Goal: Register for event/course

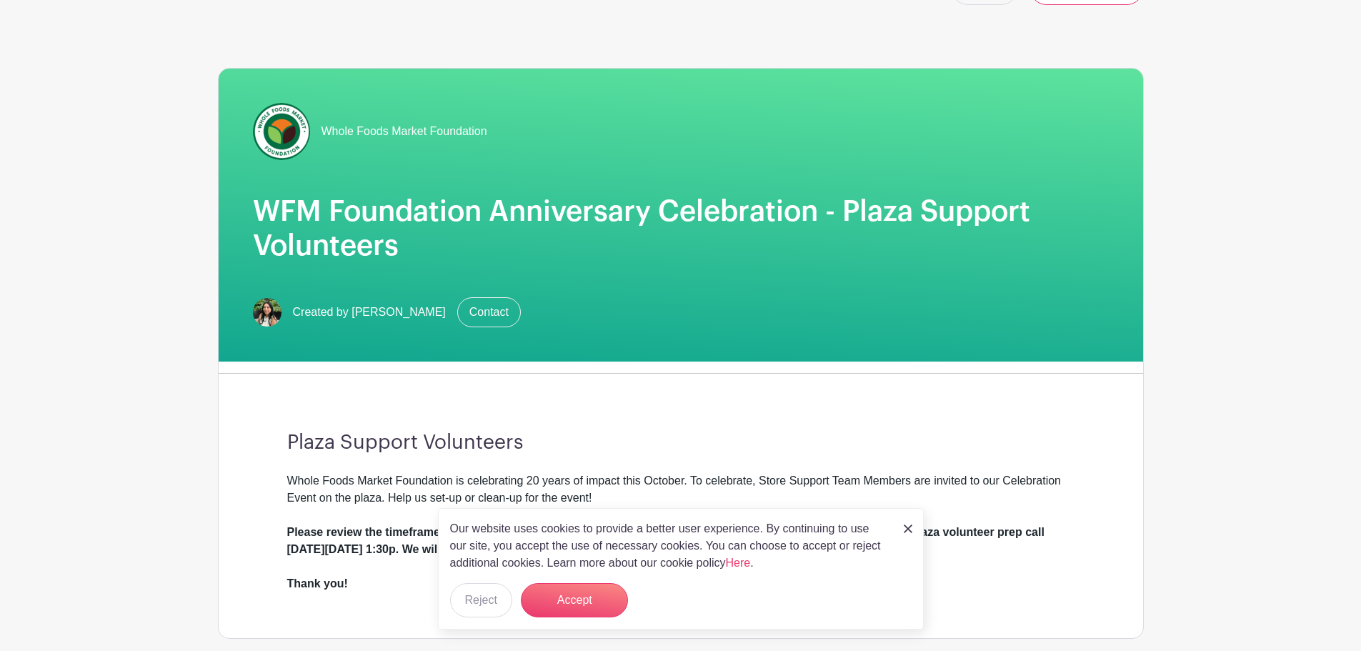
scroll to position [71, 0]
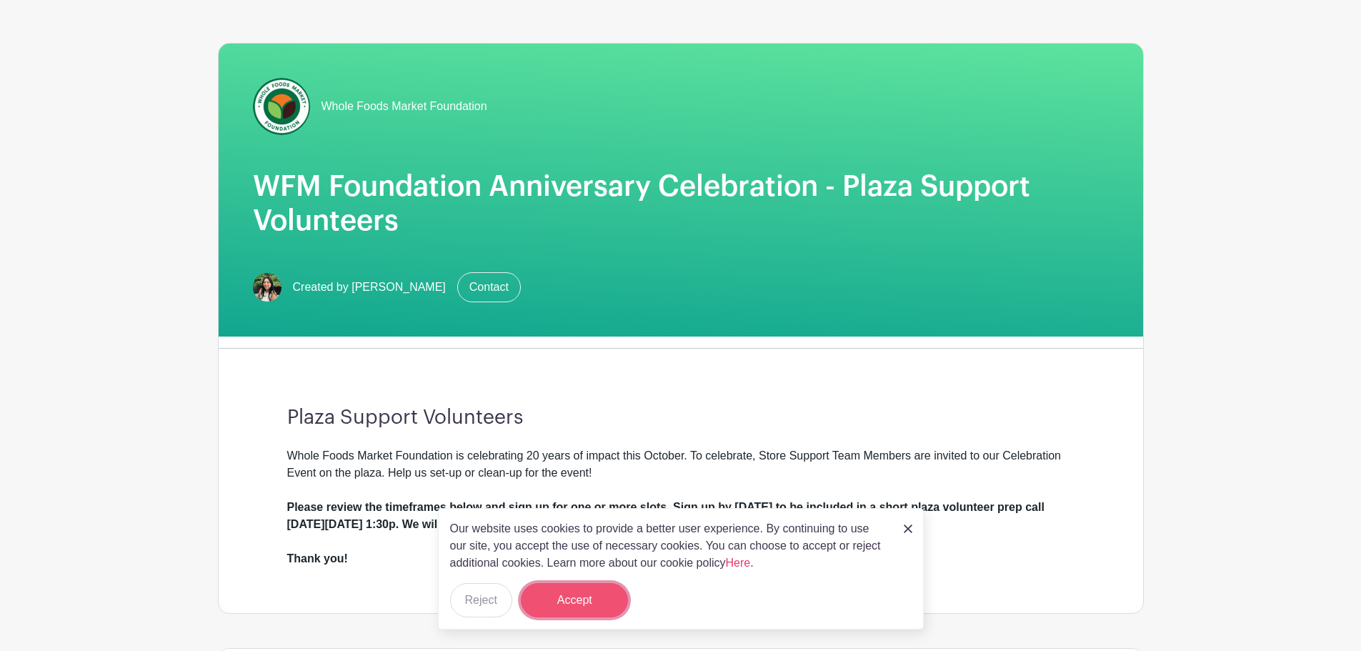
click at [588, 594] on button "Accept" at bounding box center [574, 600] width 107 height 34
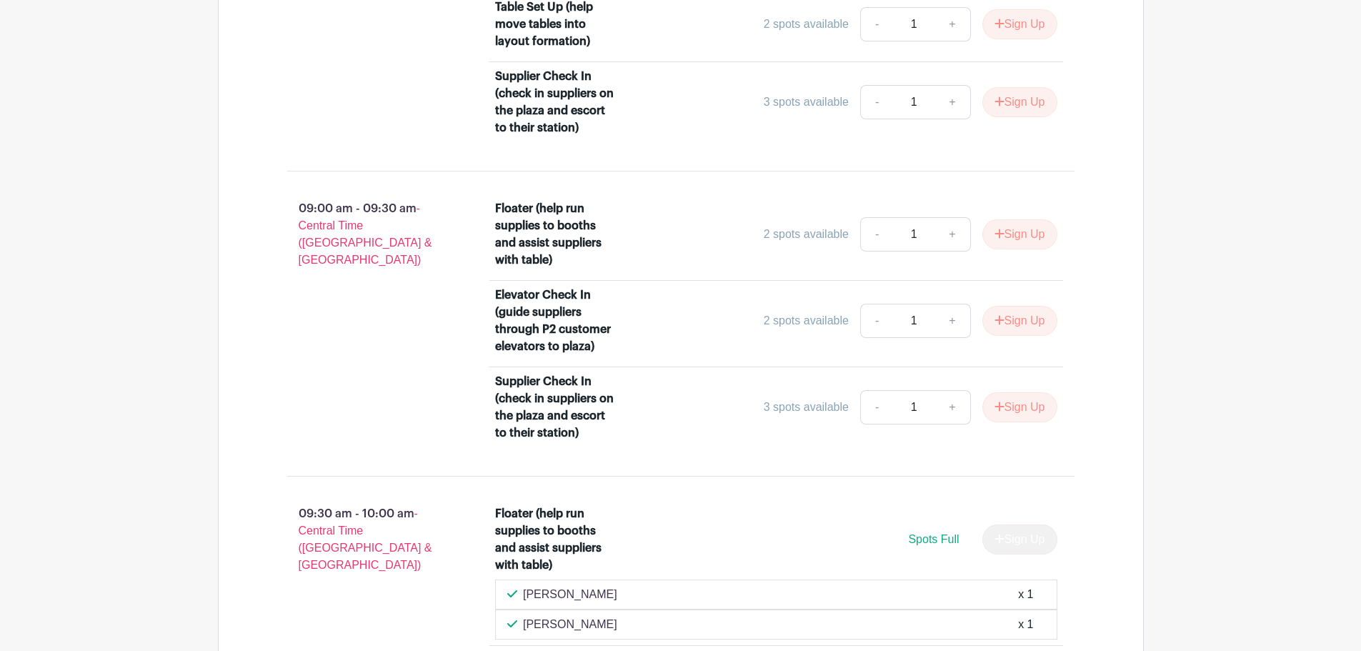
scroll to position [1397, 0]
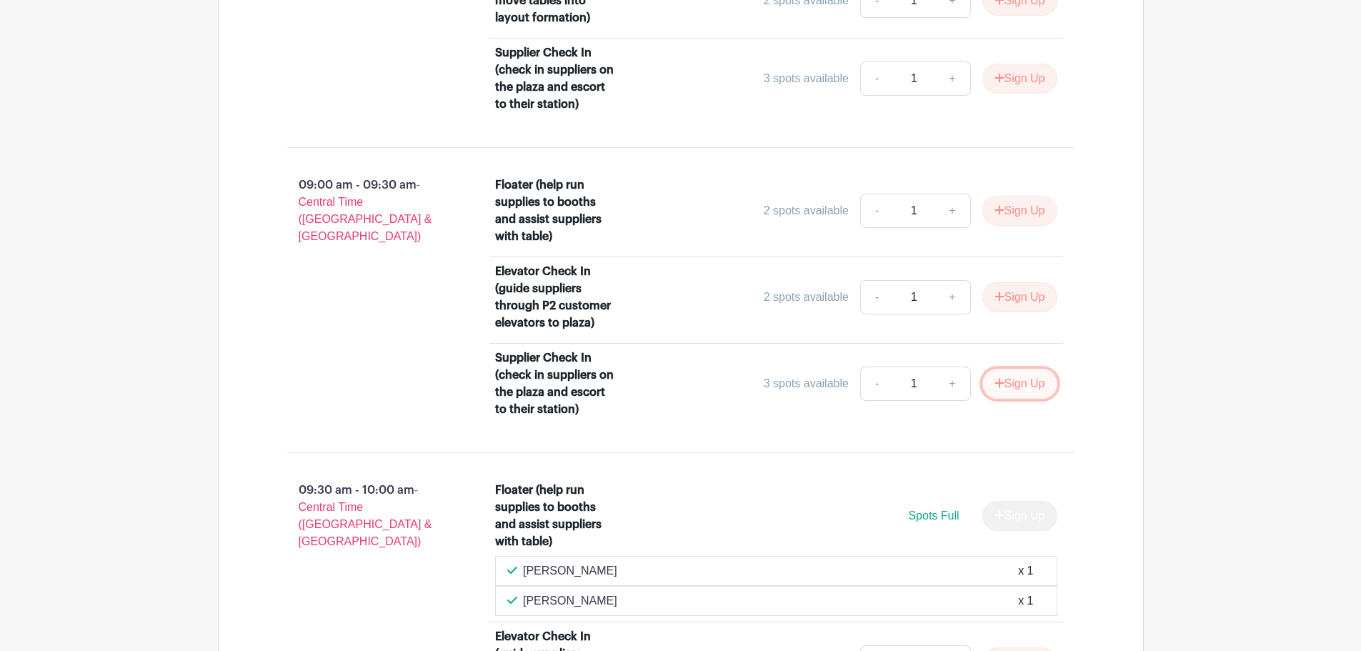
click at [1020, 377] on button "Sign Up" at bounding box center [1019, 384] width 75 height 30
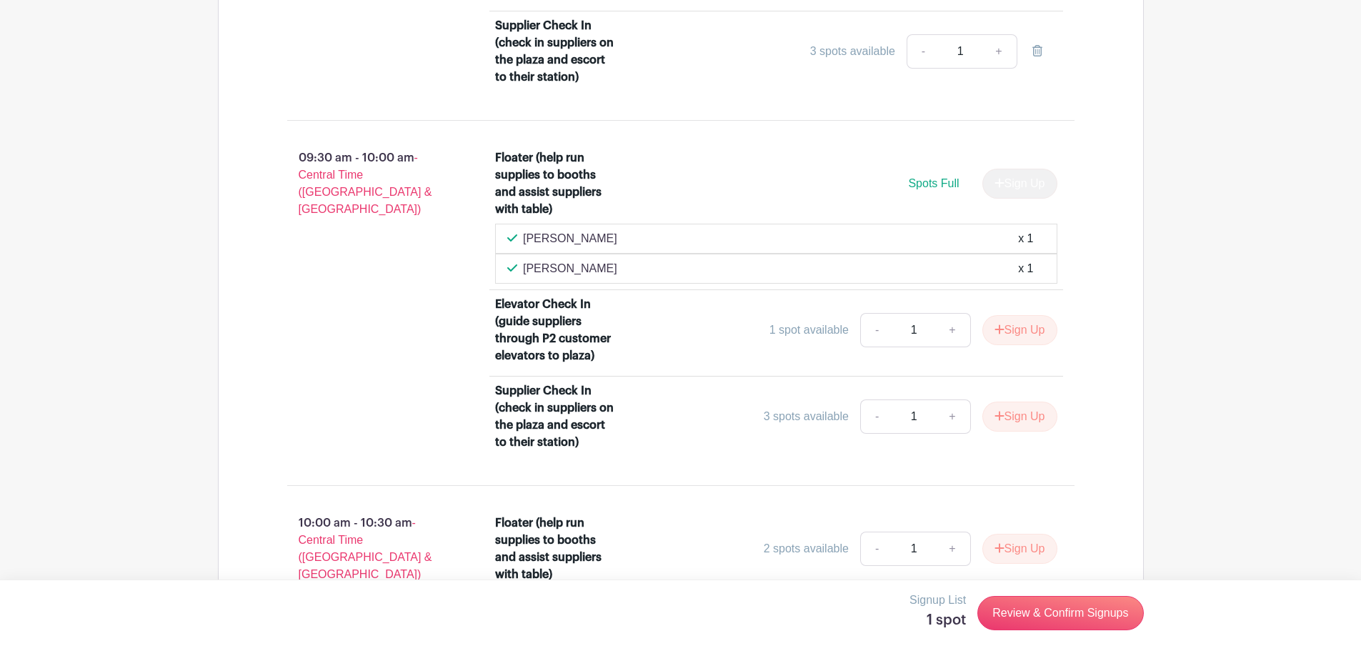
scroll to position [1755, 0]
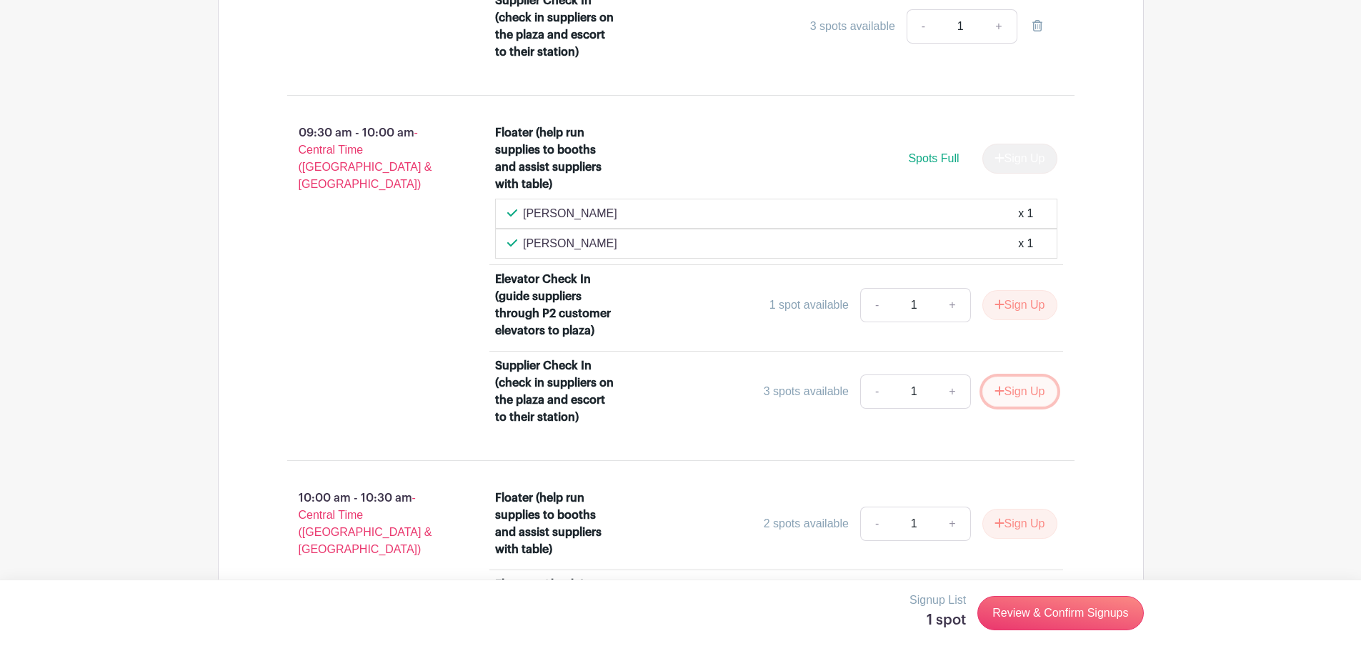
click at [1005, 387] on button "Sign Up" at bounding box center [1019, 392] width 75 height 30
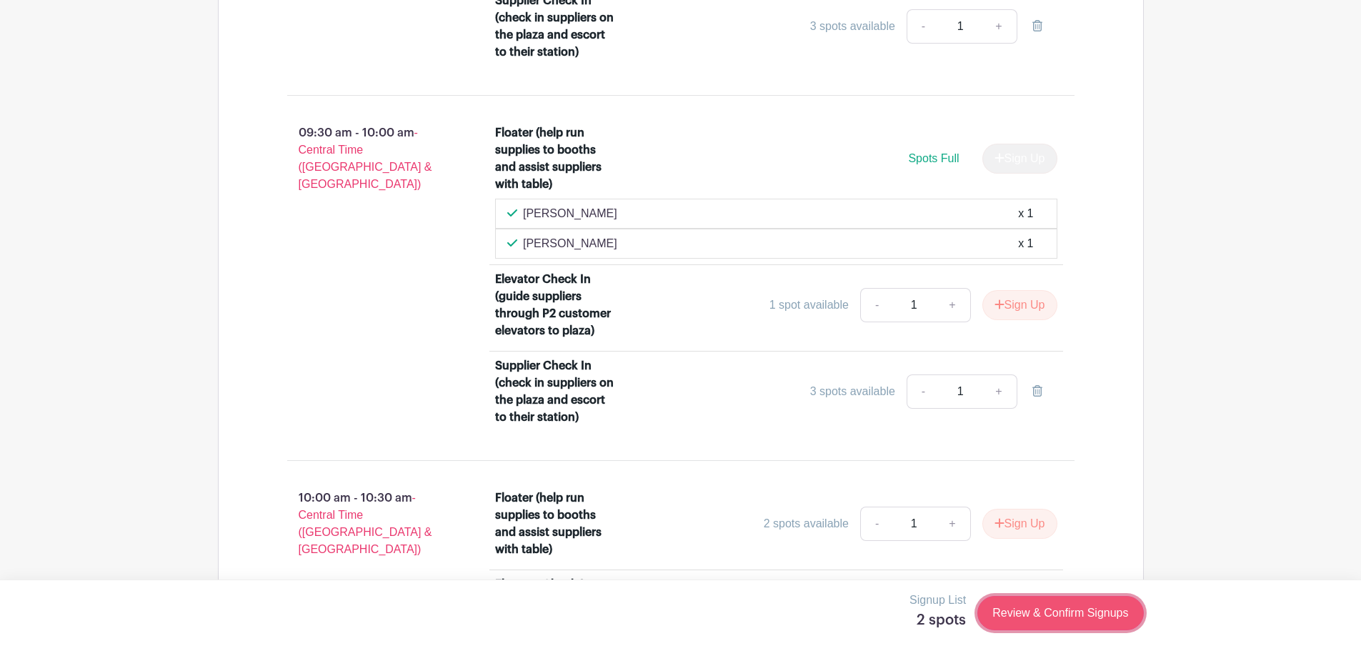
click at [1066, 616] on link "Review & Confirm Signups" at bounding box center [1060, 613] width 166 height 34
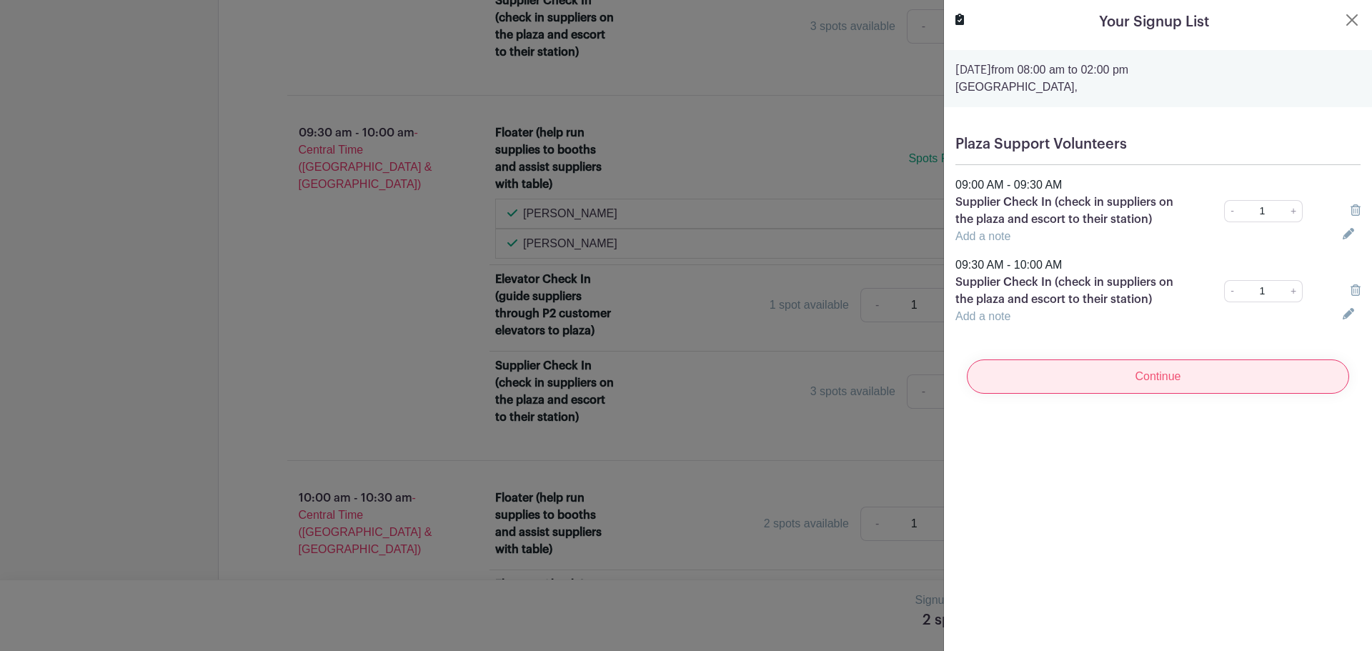
click at [1051, 379] on input "Continue" at bounding box center [1158, 376] width 382 height 34
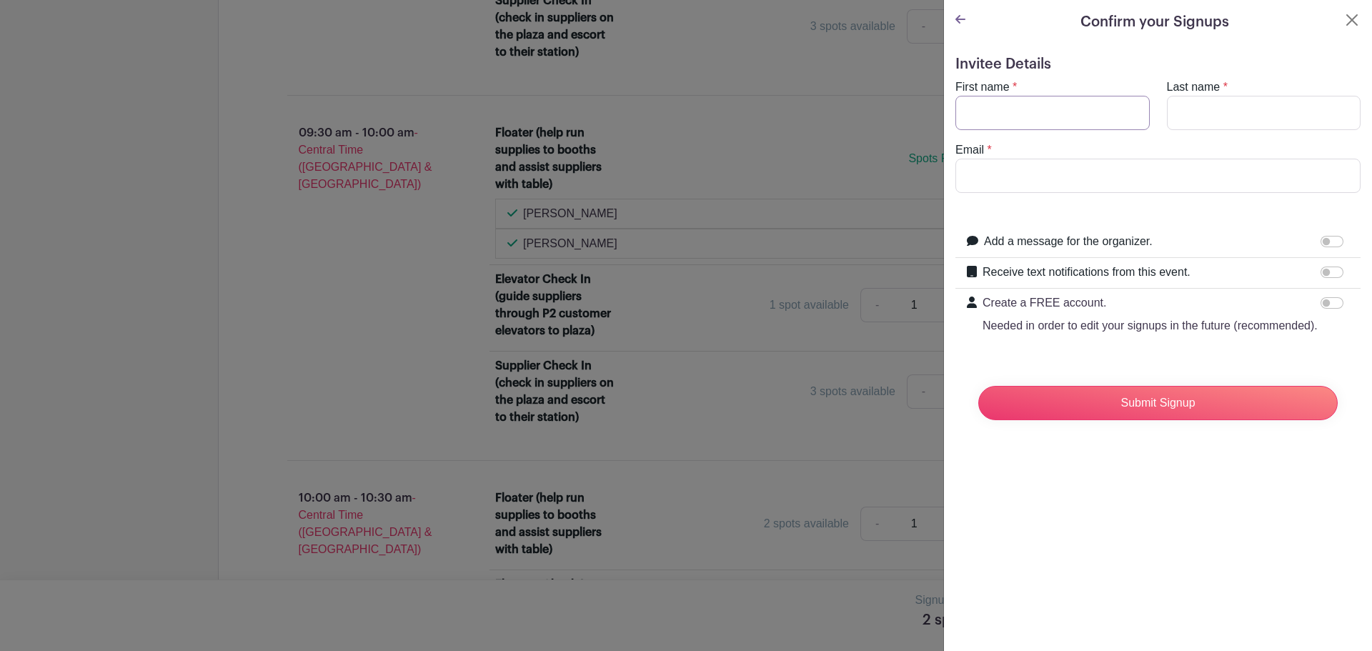
click at [999, 106] on input "First name" at bounding box center [1052, 113] width 194 height 34
type input "[PERSON_NAME]"
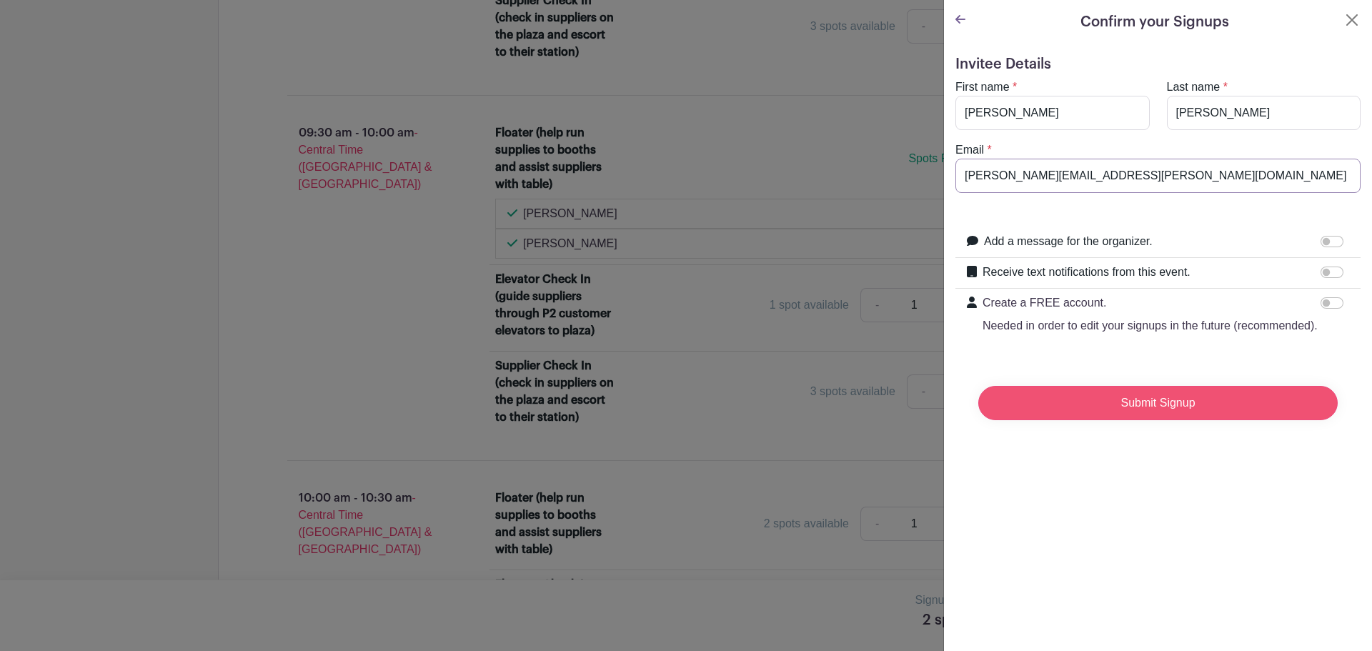
type input "[PERSON_NAME][EMAIL_ADDRESS][PERSON_NAME][DOMAIN_NAME]"
click at [1140, 420] on input "Submit Signup" at bounding box center [1157, 403] width 359 height 34
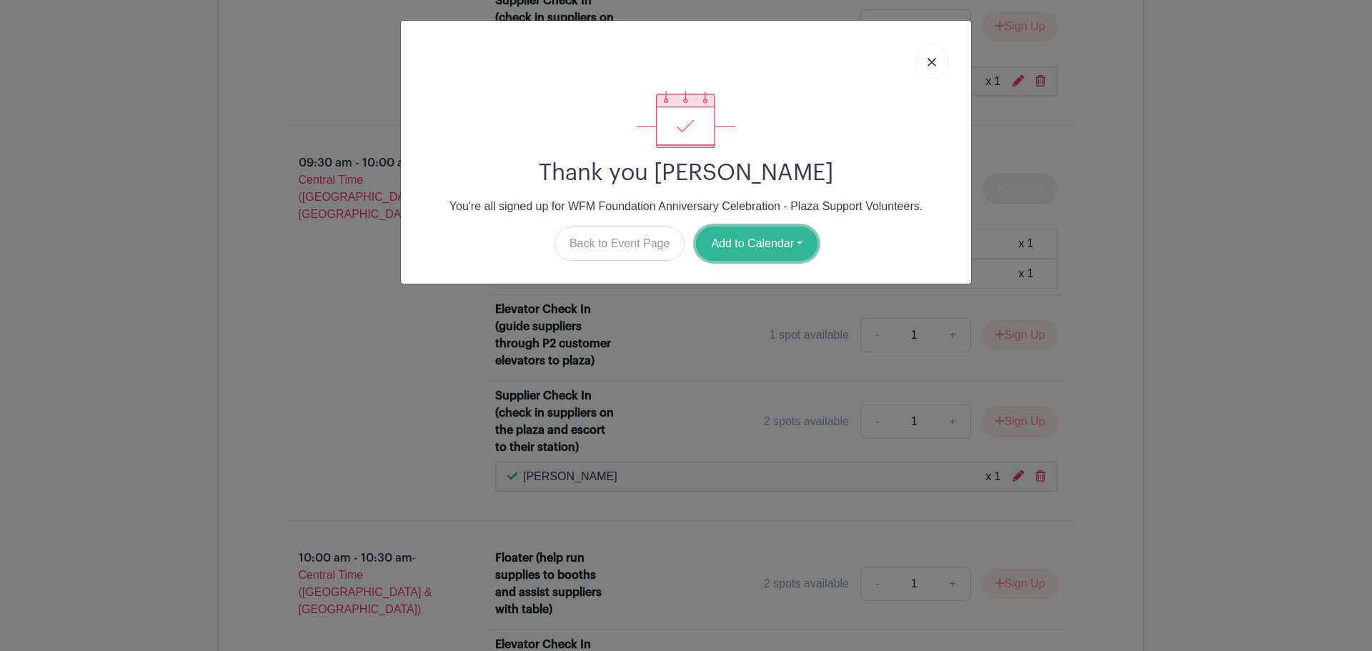
click at [760, 234] on button "Add to Calendar" at bounding box center [756, 243] width 121 height 34
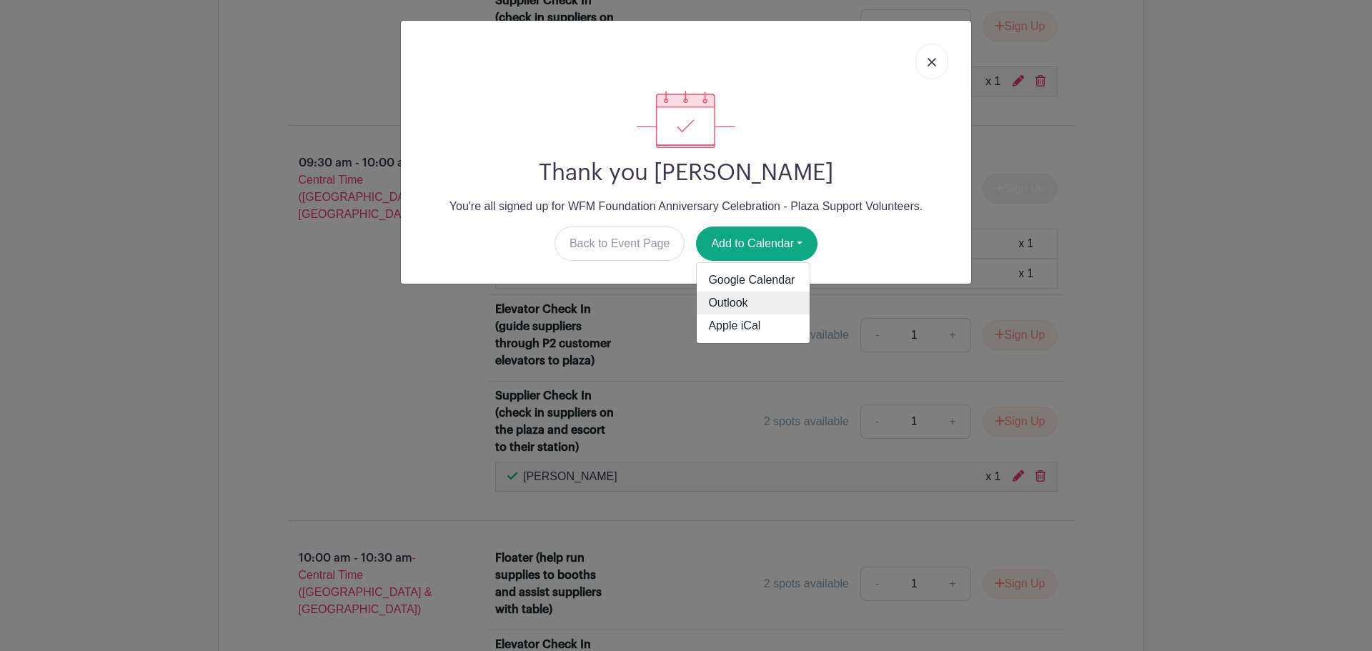
click at [740, 302] on link "Outlook" at bounding box center [753, 303] width 113 height 23
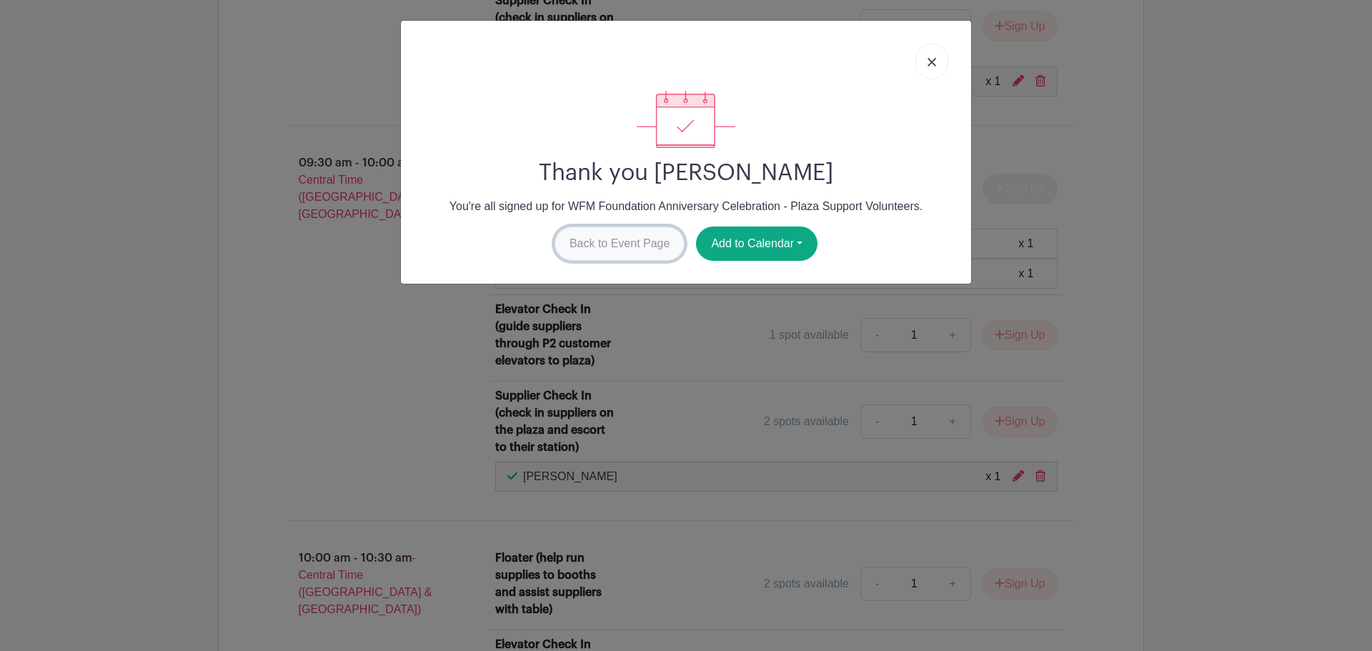
click at [621, 249] on link "Back to Event Page" at bounding box center [619, 243] width 131 height 34
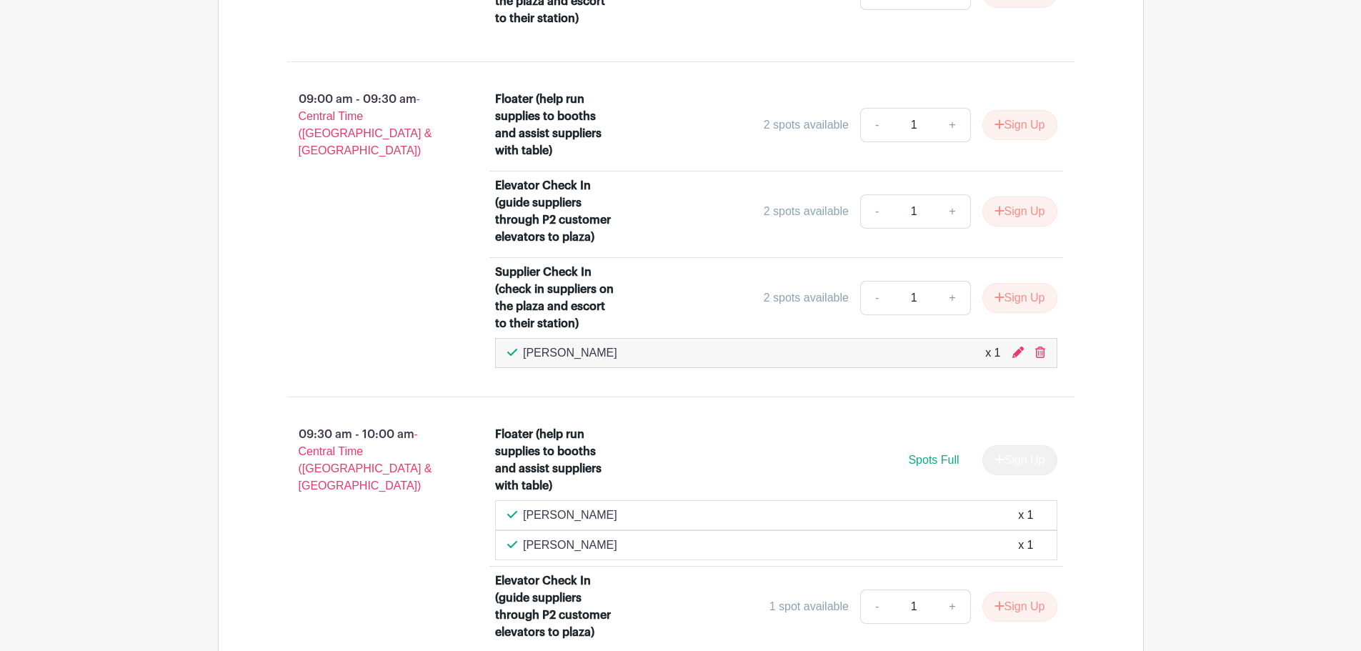
scroll to position [1469, 0]
